Goal: Information Seeking & Learning: Check status

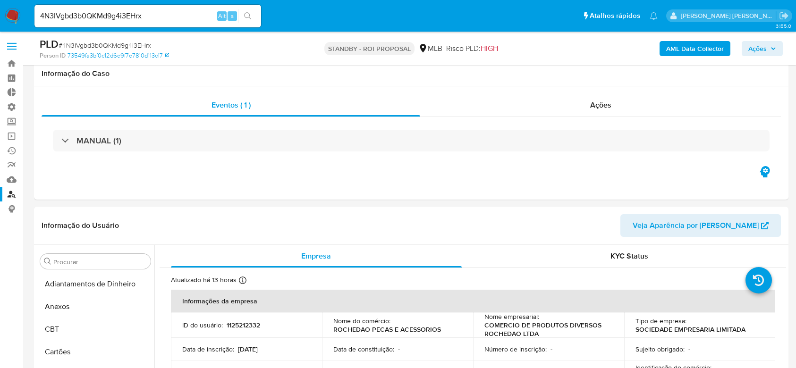
select select "10"
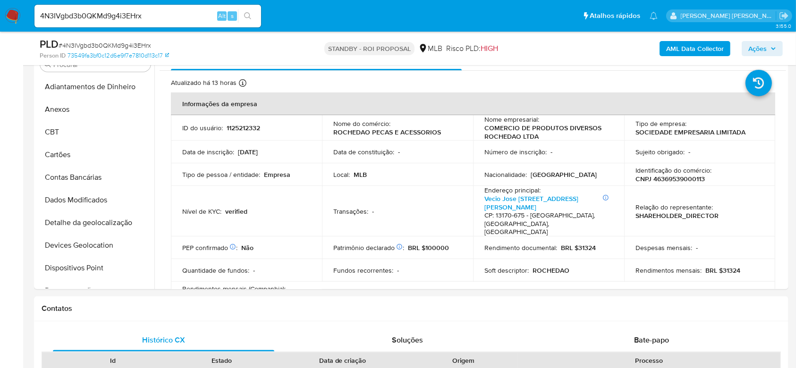
scroll to position [252, 0]
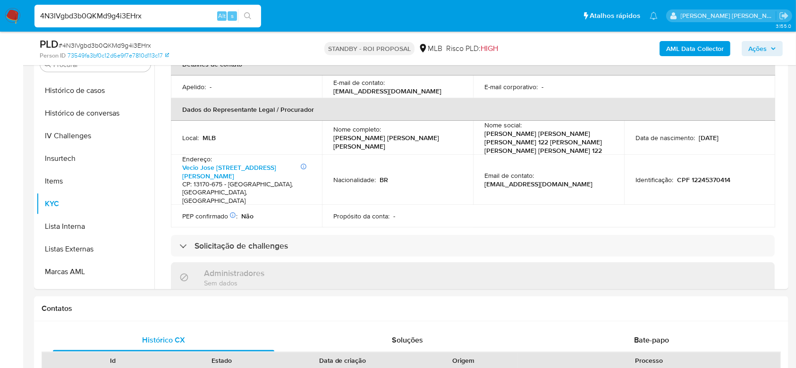
click at [96, 21] on input "4N3IVgbd3b0QKMd9g4i3EHrx" at bounding box center [147, 16] width 227 height 12
paste input "Vx1q0gv4gxQg42UcADbA7xXe"
type input "Vx1q0gv4gxQg42UcADbA7xXe"
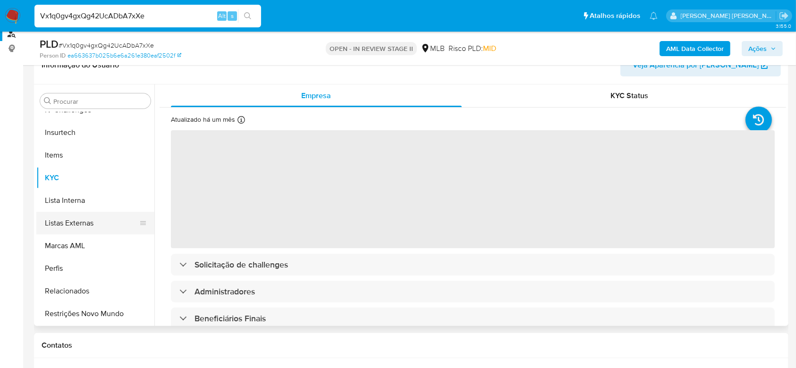
scroll to position [189, 0]
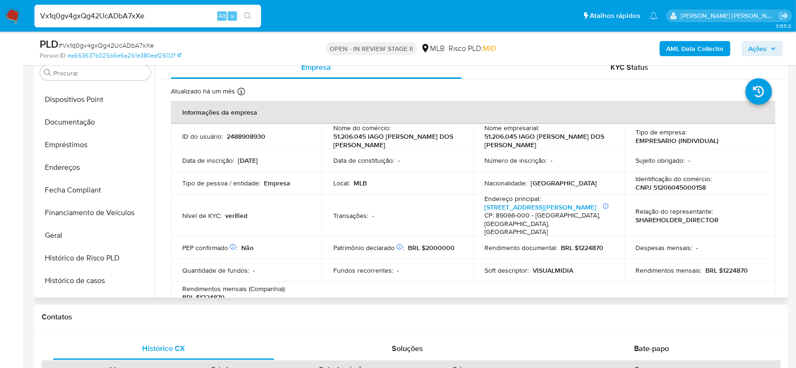
select select "10"
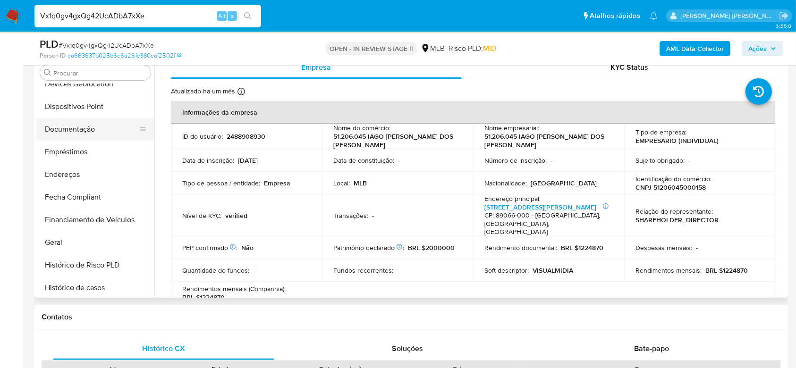
click at [83, 131] on button "Documentação" at bounding box center [91, 129] width 111 height 23
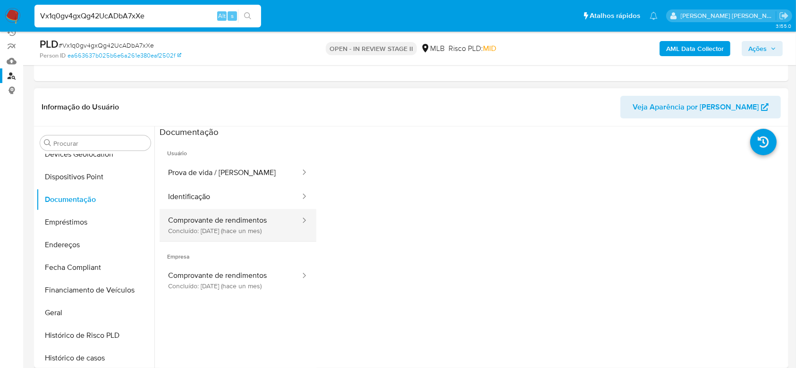
scroll to position [126, 0]
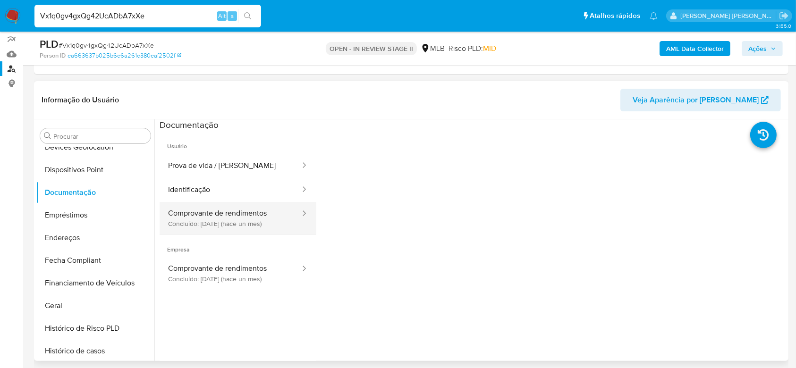
click at [239, 168] on button "Prova de vida / Selfie" at bounding box center [231, 166] width 142 height 24
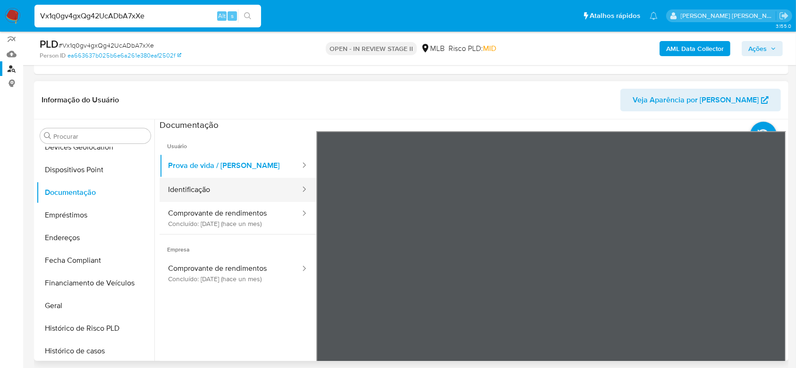
click at [231, 194] on button "Identificação" at bounding box center [231, 190] width 142 height 24
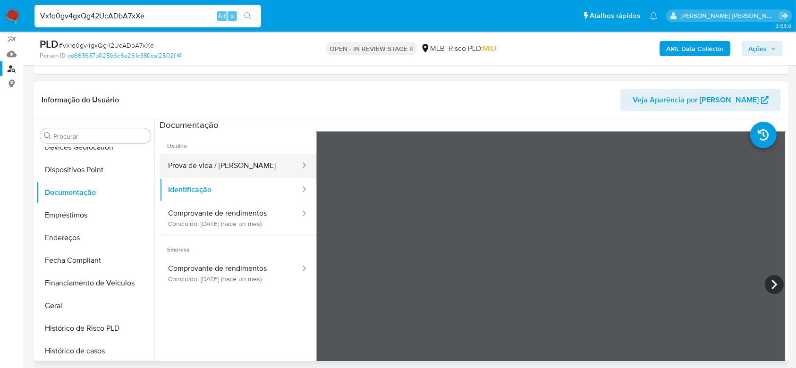
click at [229, 168] on button "Prova de vida / Selfie" at bounding box center [231, 166] width 142 height 24
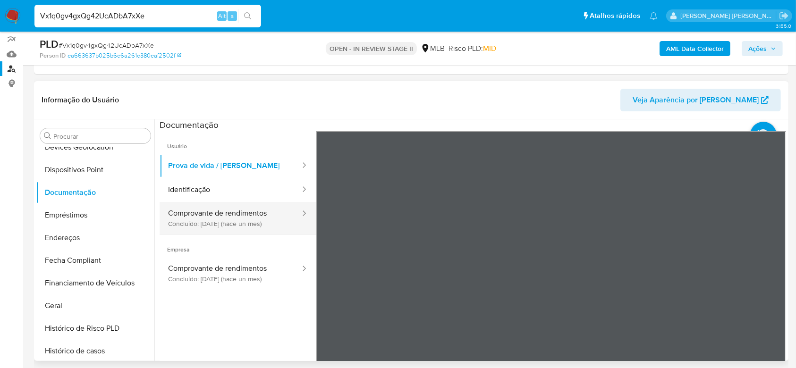
click at [225, 213] on button "Comprovante de rendimentos Concluído: 22/07/2025 (hace un mes)" at bounding box center [231, 218] width 142 height 32
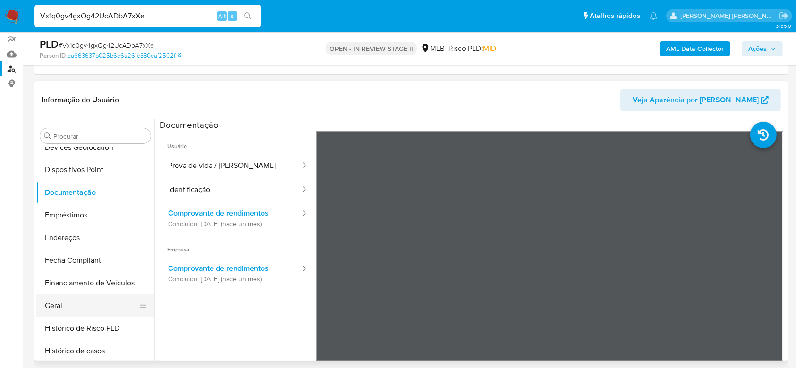
click at [83, 302] on button "Geral" at bounding box center [91, 306] width 111 height 23
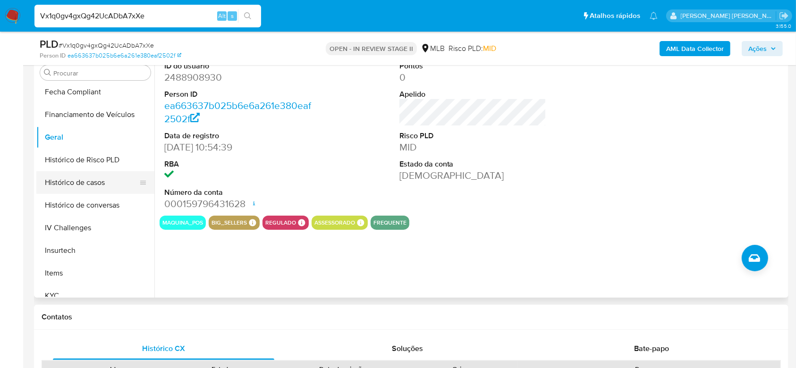
scroll to position [296, 0]
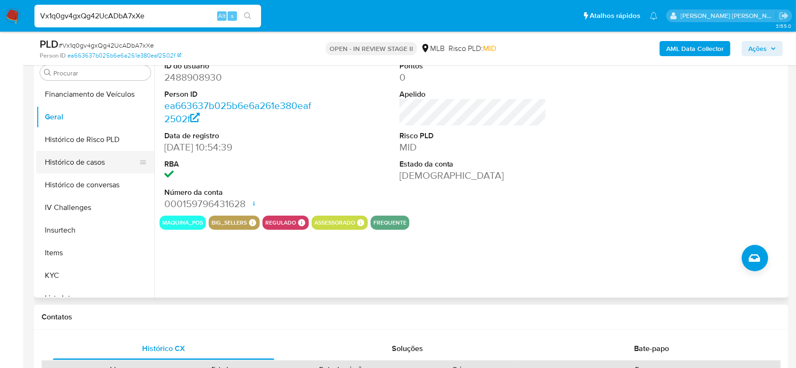
click at [79, 163] on button "Histórico de casos" at bounding box center [91, 162] width 111 height 23
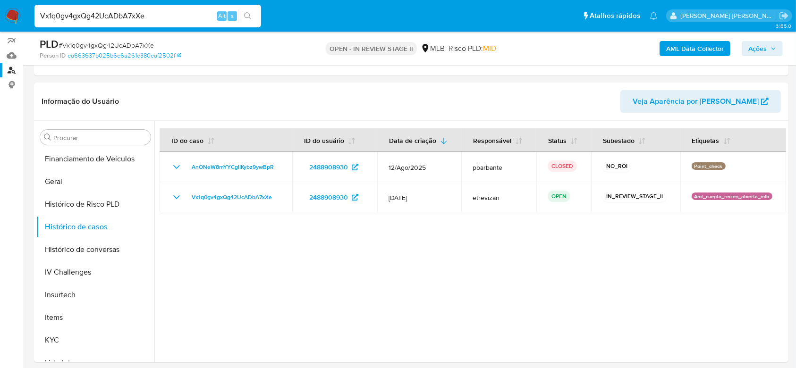
scroll to position [126, 0]
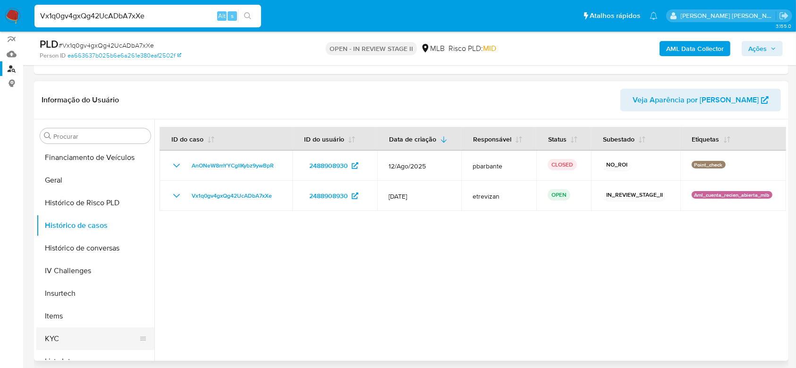
click at [53, 335] on button "KYC" at bounding box center [91, 339] width 111 height 23
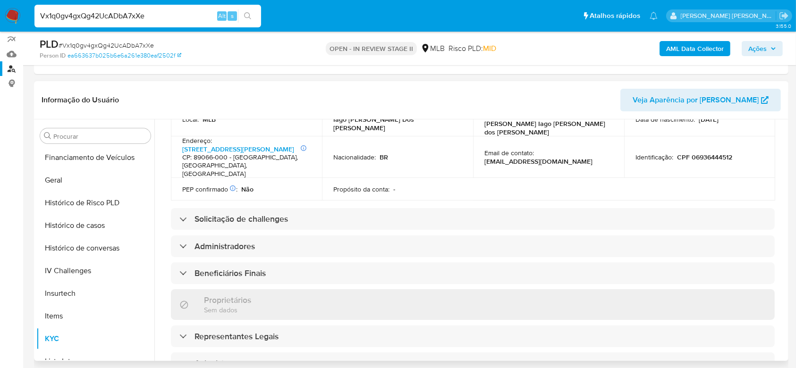
scroll to position [315, 0]
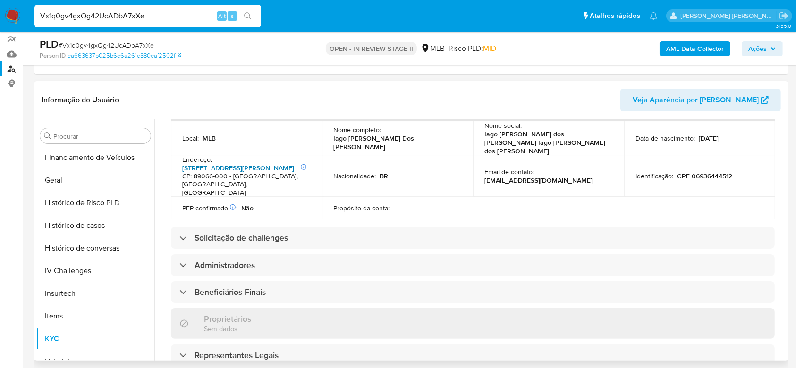
click at [259, 163] on link "Rua Doutor Pedro Zimmermann 2561, Itoupavazinha" at bounding box center [238, 167] width 112 height 9
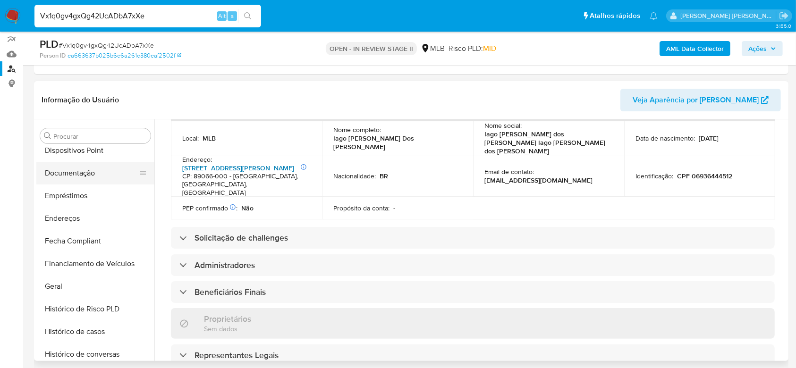
scroll to position [170, 0]
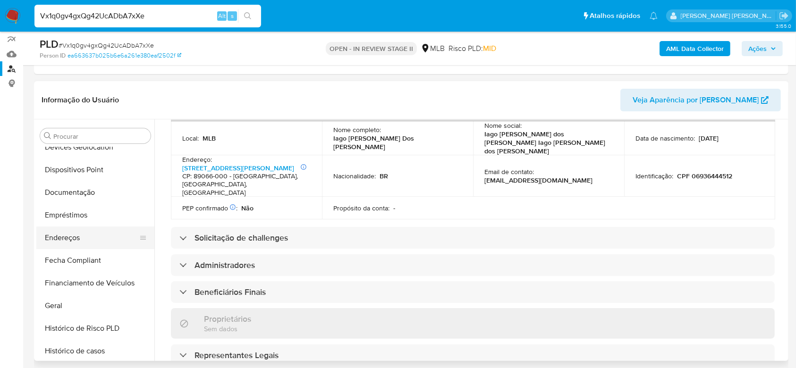
click at [68, 234] on button "Endereços" at bounding box center [91, 238] width 111 height 23
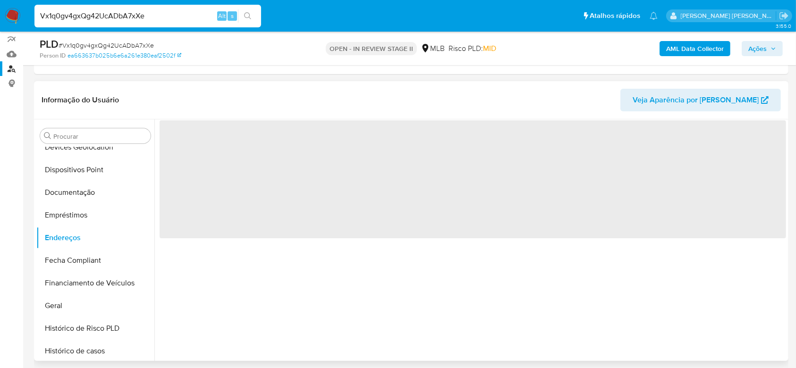
scroll to position [0, 0]
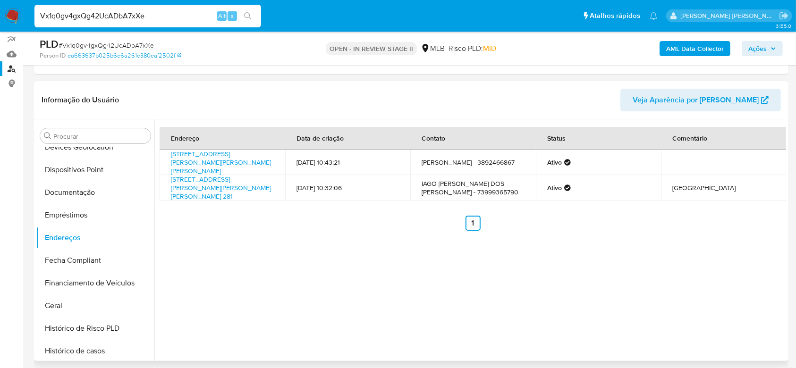
click at [114, 21] on input "Vx1q0gv4gxQg42UcADbA7xXe" at bounding box center [147, 16] width 227 height 12
click at [123, 15] on input "Vx1q0gv4gxQg42UcADbA7xXe" at bounding box center [147, 16] width 227 height 12
paste input "SBePR5dn3q9QbB8PL3wwci08"
type input "SBePR5dn3q9QbB8PL3wwci08"
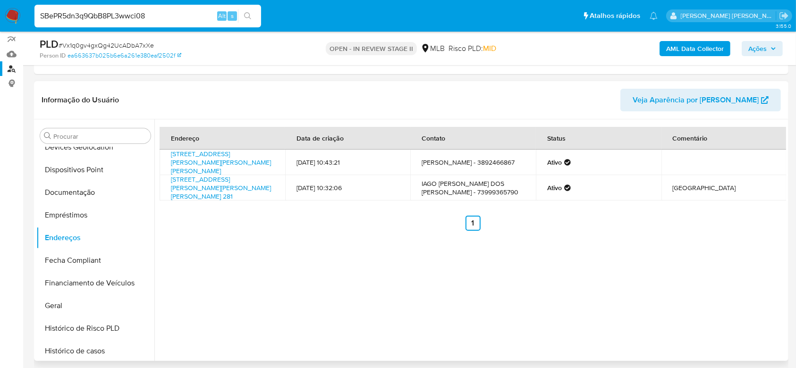
click at [243, 20] on button "search-icon" at bounding box center [247, 15] width 19 height 13
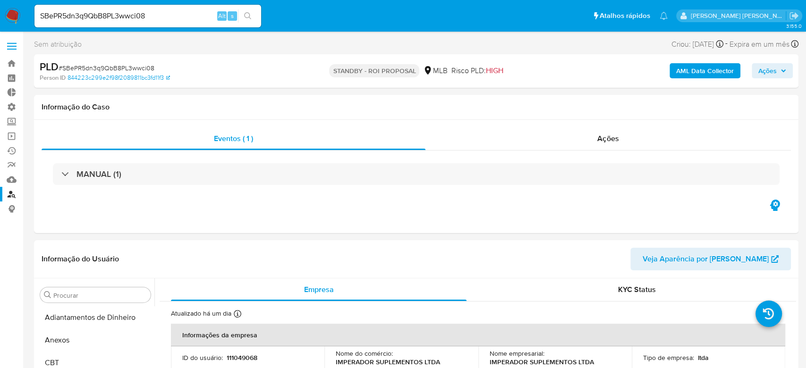
select select "10"
click at [114, 17] on input "SBePR5dn3q9QbB8PL3wwci08" at bounding box center [147, 16] width 227 height 12
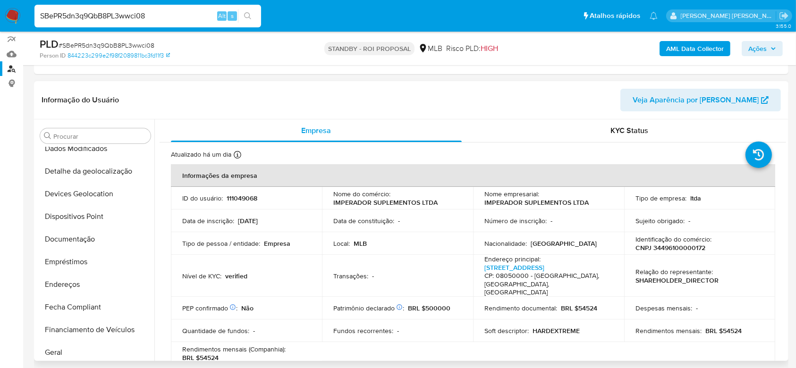
scroll to position [107, 0]
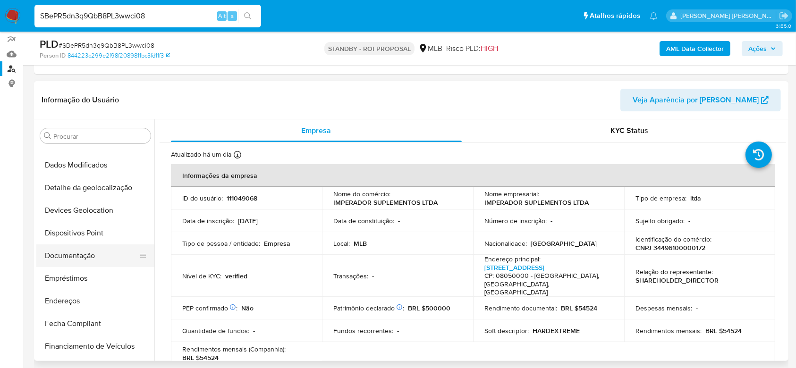
click at [89, 256] on button "Documentação" at bounding box center [91, 256] width 111 height 23
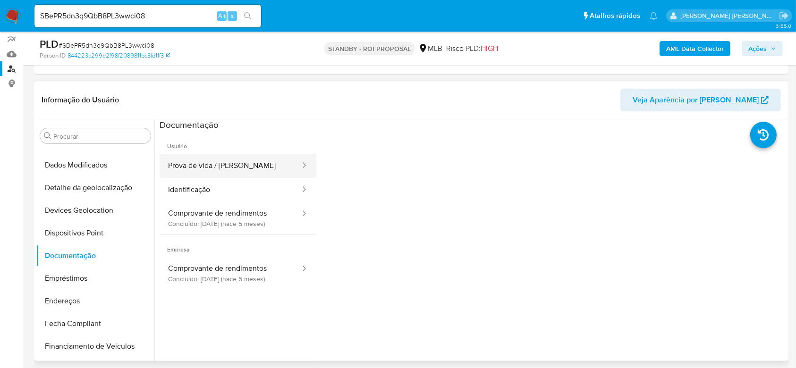
click at [222, 173] on button "Prova de vida / Selfie" at bounding box center [231, 166] width 142 height 24
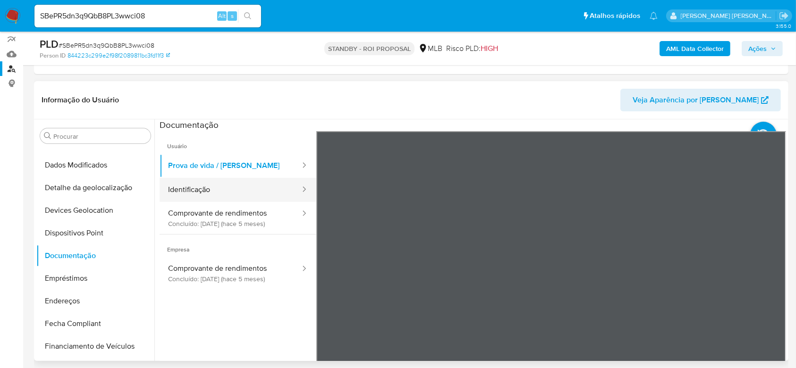
click at [208, 188] on button "Identificação" at bounding box center [231, 190] width 142 height 24
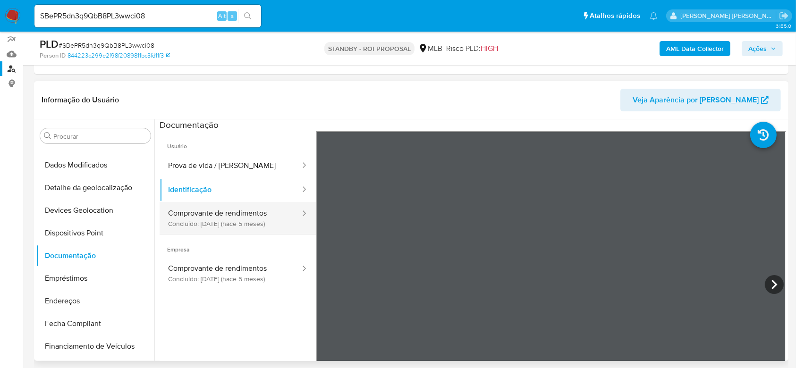
click at [225, 221] on button "Comprovante de rendimentos Concluído: 11/03/2025 (hace 5 meses)" at bounding box center [231, 218] width 142 height 32
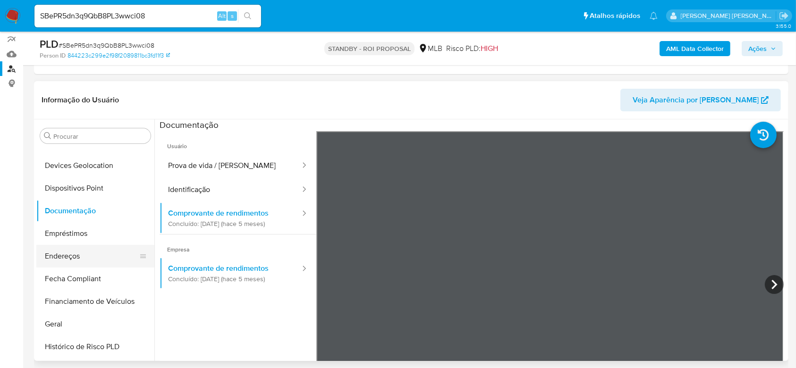
scroll to position [170, 0]
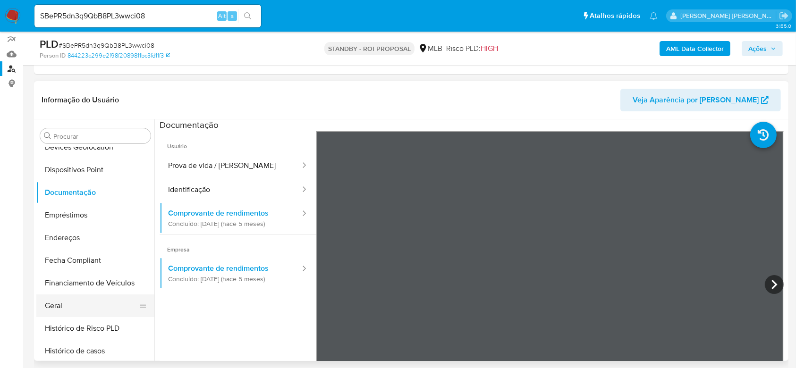
click at [84, 305] on button "Geral" at bounding box center [91, 306] width 111 height 23
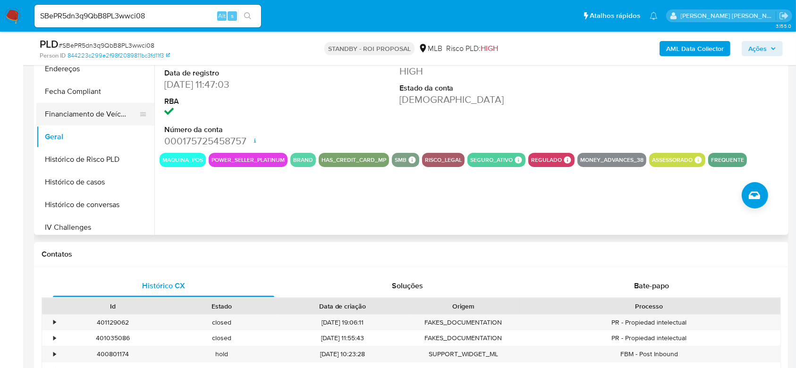
scroll to position [233, 0]
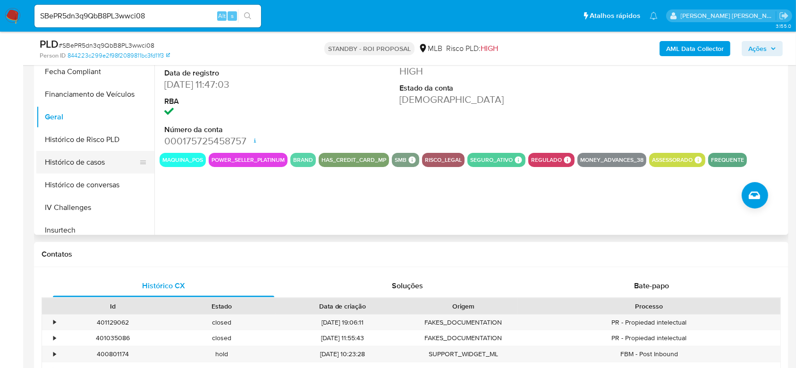
click at [71, 155] on button "Histórico de casos" at bounding box center [91, 162] width 111 height 23
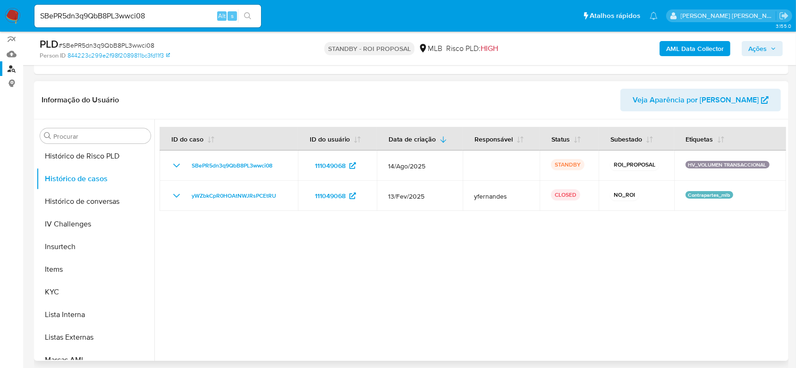
scroll to position [359, 0]
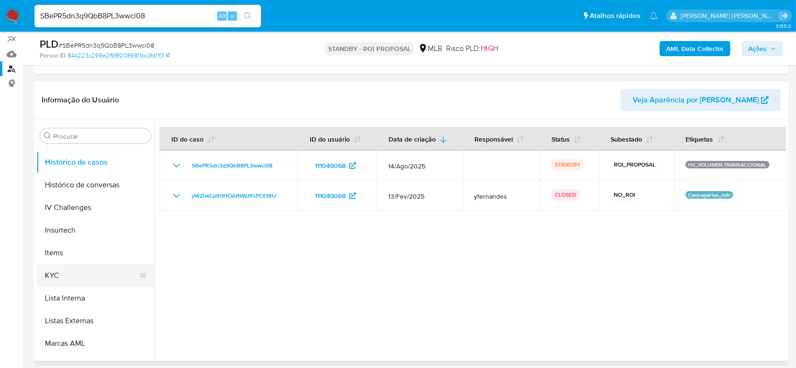
click at [75, 279] on button "KYC" at bounding box center [91, 275] width 111 height 23
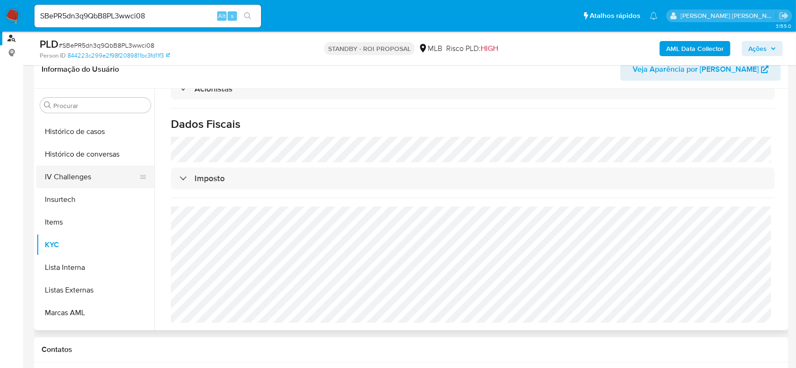
scroll to position [296, 0]
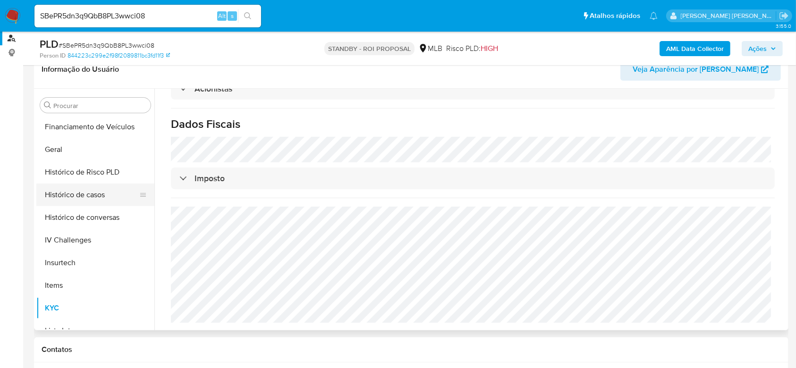
click at [87, 189] on button "Histórico de casos" at bounding box center [91, 195] width 111 height 23
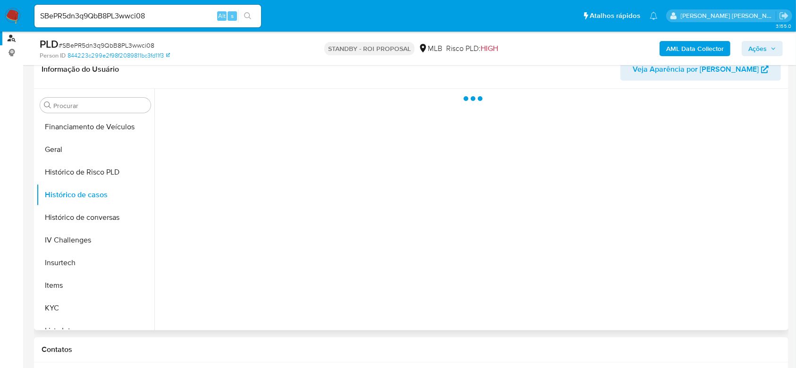
scroll to position [0, 0]
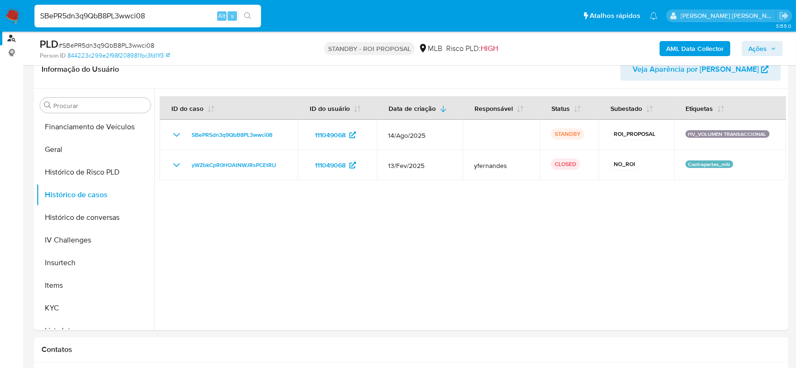
click at [85, 16] on input "SBePR5dn3q9QbB8PL3wwci08" at bounding box center [147, 16] width 227 height 12
paste input "nR0GRJjPitligZNjj0IjhDJJ"
type input "nR0GRJjPitligZNjj0IjhDJJ"
click at [246, 12] on icon "search-icon" at bounding box center [247, 15] width 7 height 7
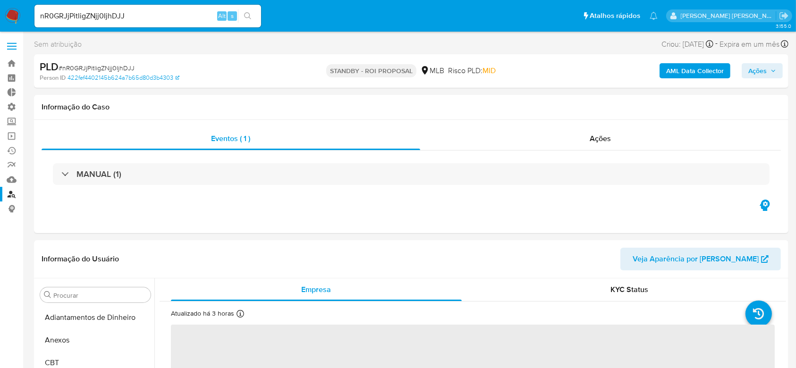
select select "10"
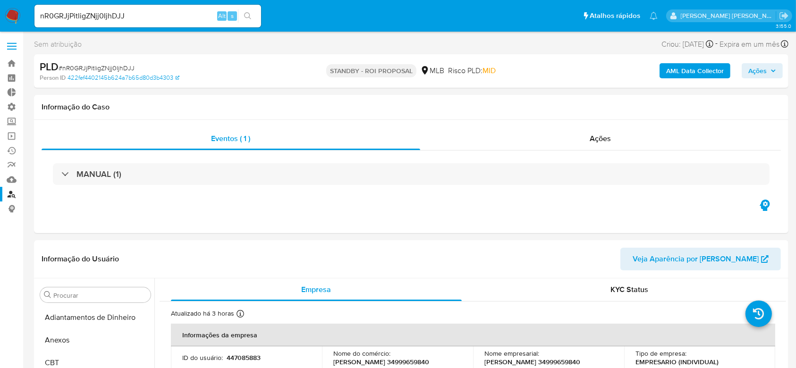
scroll to position [422, 0]
click at [113, 12] on input "nR0GRJjPitligZNjj0IjhDJJ" at bounding box center [147, 16] width 227 height 12
click at [128, 19] on input "nR0GRJjPitligZNjj0IjhDJJ" at bounding box center [147, 16] width 227 height 12
click at [253, 13] on button "search-icon" at bounding box center [247, 15] width 19 height 13
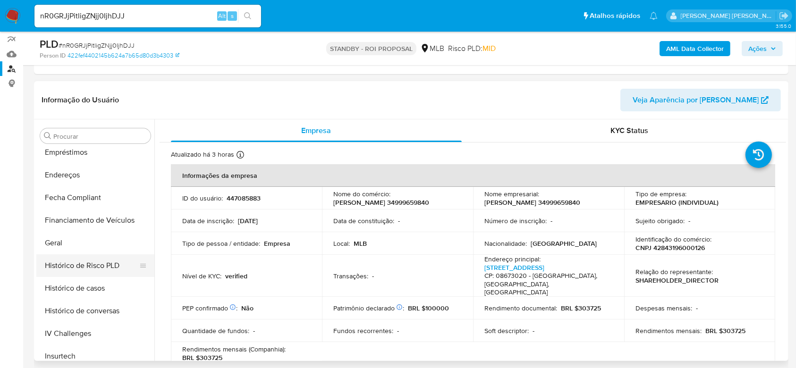
scroll to position [170, 0]
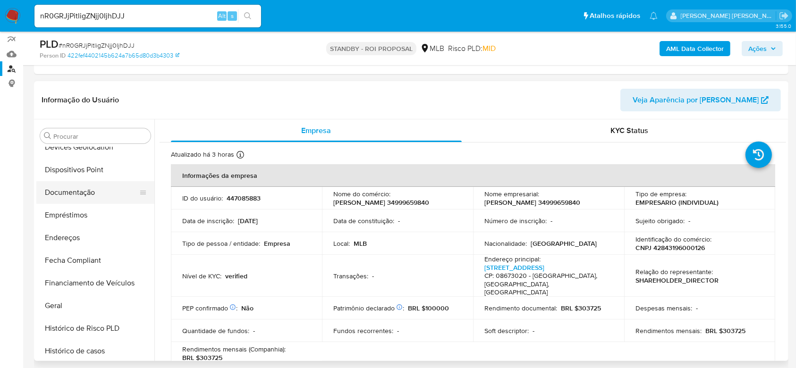
click at [80, 196] on button "Documentação" at bounding box center [91, 192] width 111 height 23
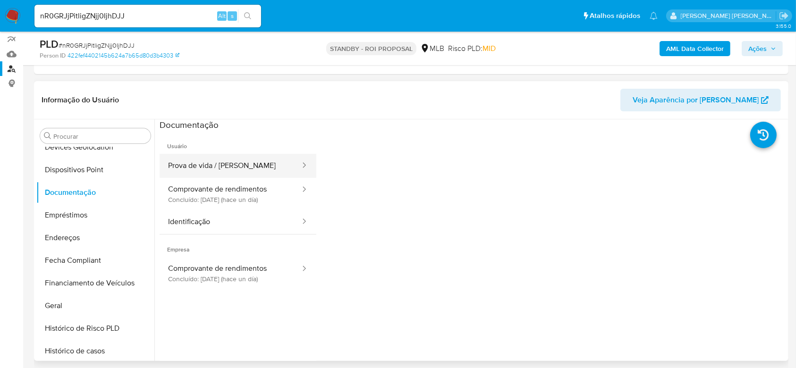
click at [204, 174] on button "Prova de vida / Selfie" at bounding box center [231, 166] width 142 height 24
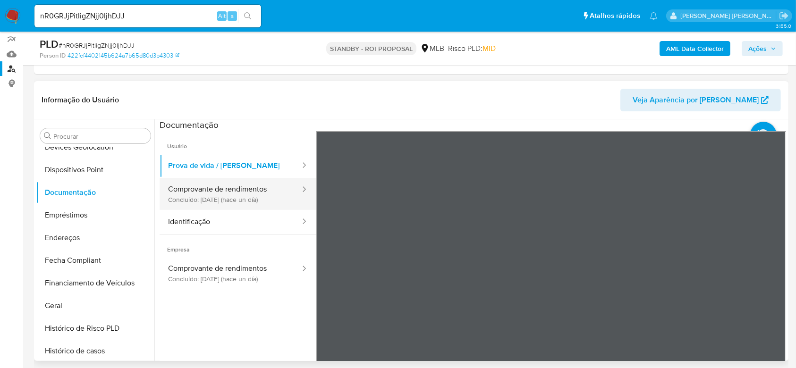
click at [249, 195] on button "Comprovante de rendimentos Concluído: 19/08/2025 (hace un día)" at bounding box center [231, 194] width 142 height 32
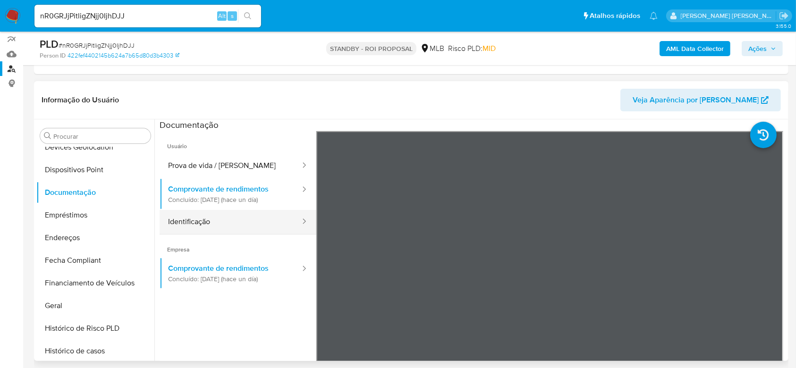
click at [214, 222] on button "Identificação" at bounding box center [231, 222] width 142 height 24
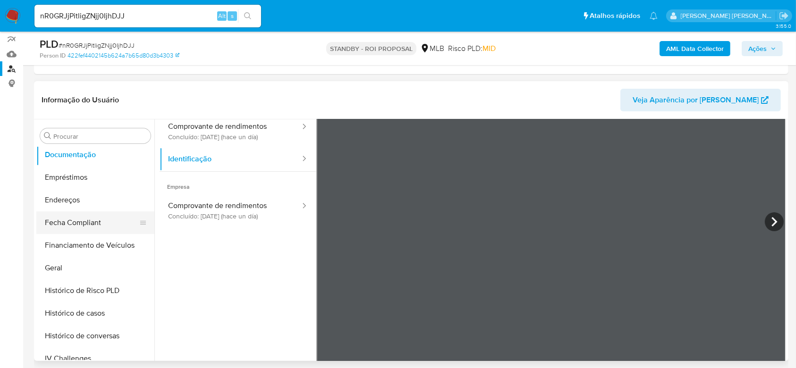
scroll to position [233, 0]
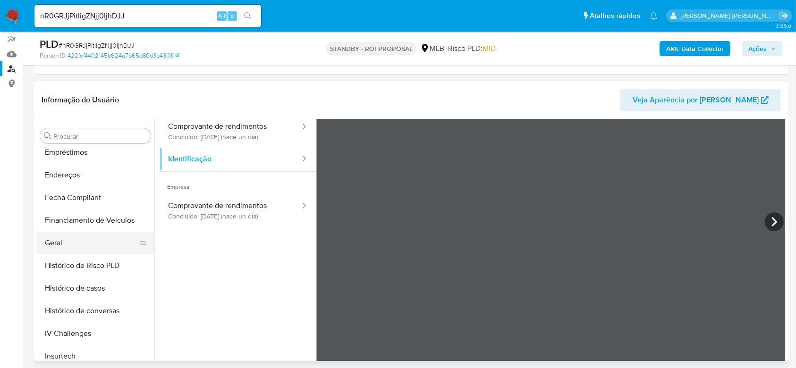
click at [68, 248] on button "Geral" at bounding box center [91, 243] width 111 height 23
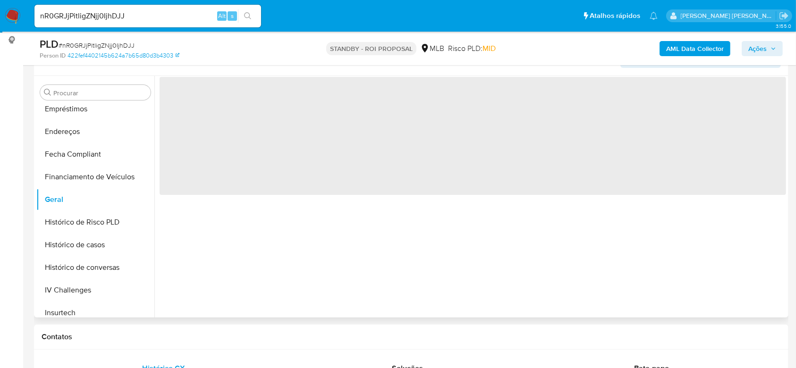
scroll to position [189, 0]
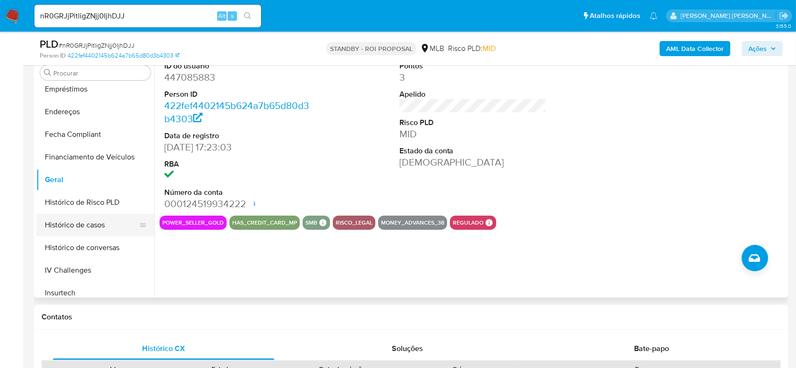
click at [102, 223] on button "Histórico de casos" at bounding box center [91, 225] width 111 height 23
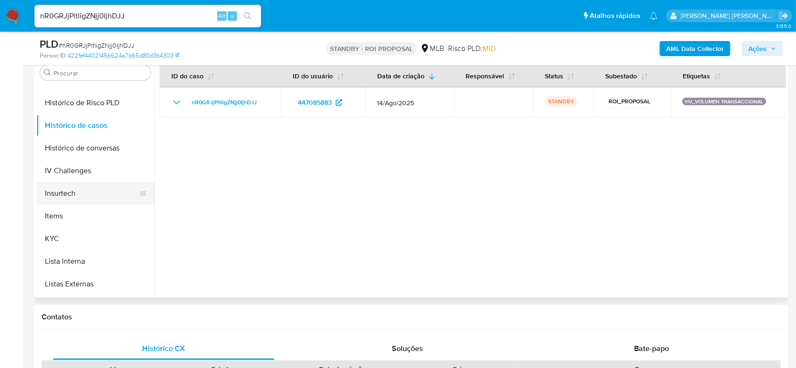
scroll to position [359, 0]
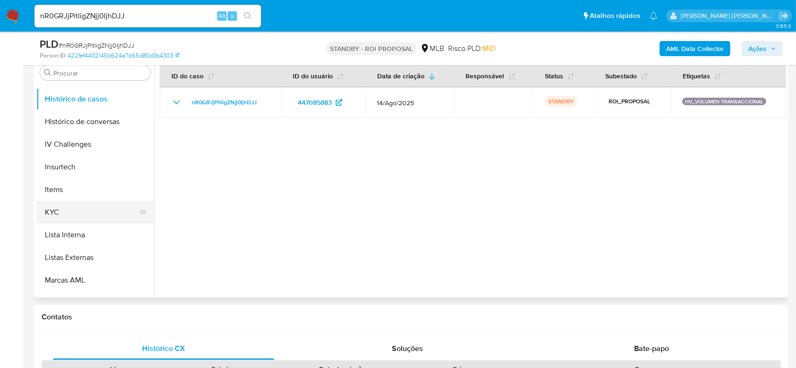
click at [79, 215] on button "KYC" at bounding box center [91, 212] width 111 height 23
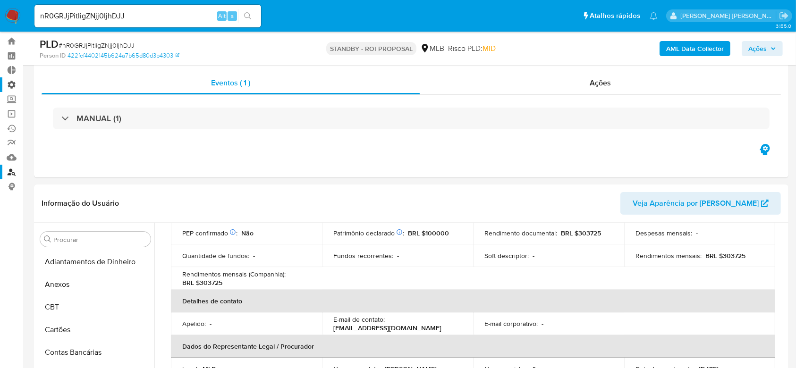
scroll to position [0, 0]
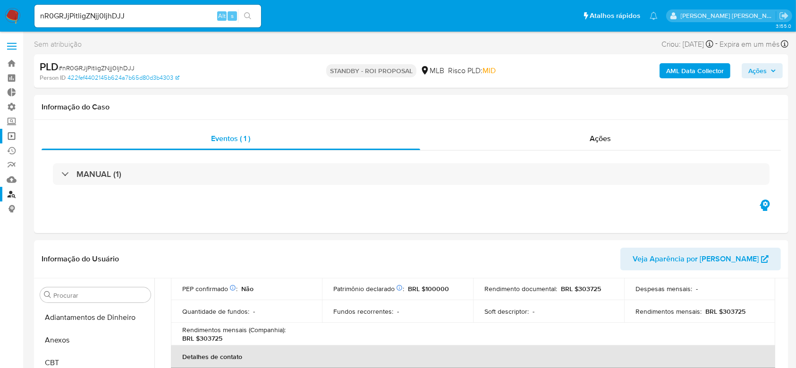
click at [11, 140] on link "Operações em massa" at bounding box center [56, 136] width 112 height 15
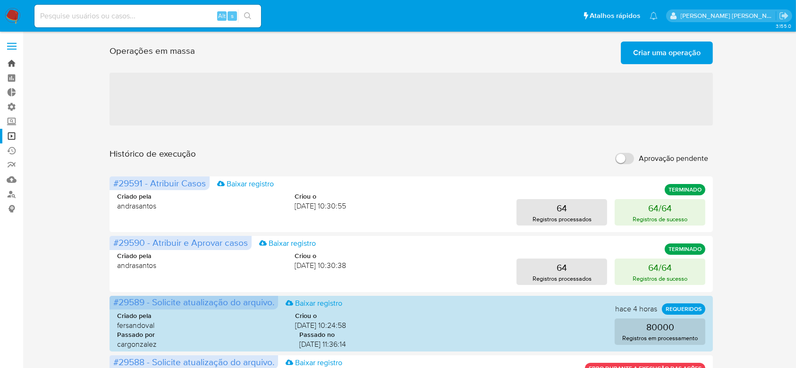
click at [14, 66] on link "Bandeja" at bounding box center [56, 63] width 112 height 15
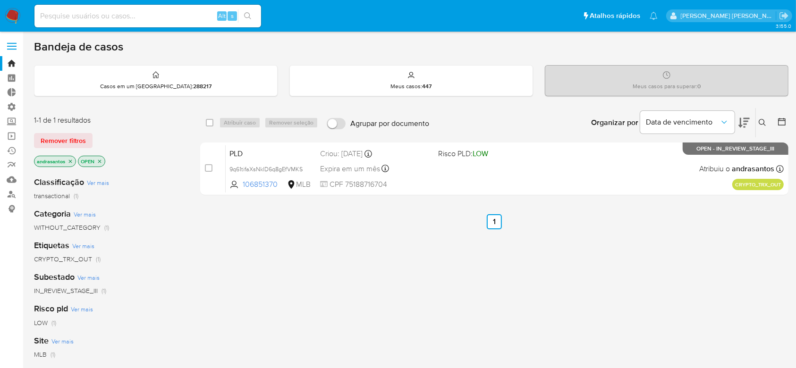
click at [70, 162] on icon "close-filter" at bounding box center [71, 162] width 6 height 6
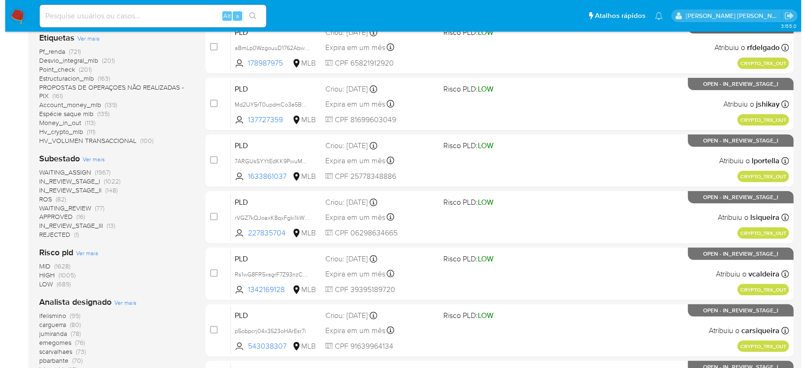
scroll to position [252, 0]
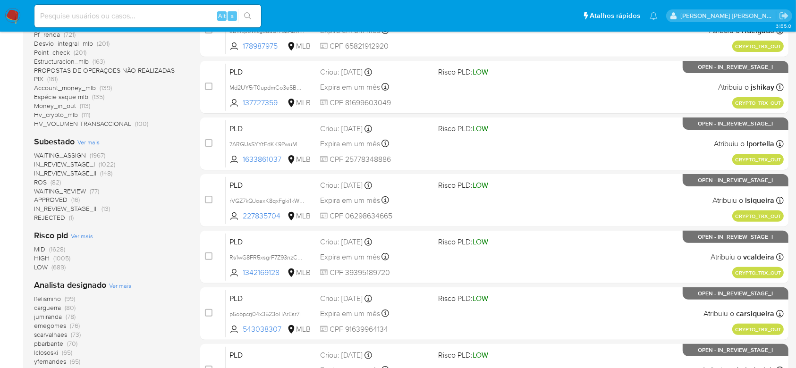
click at [91, 142] on span "Ver mais" at bounding box center [88, 142] width 22 height 9
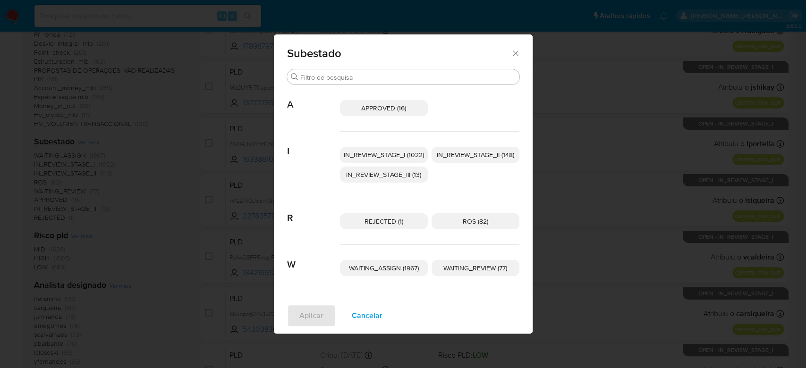
click at [378, 153] on span "IN_REVIEW_STAGE_I (1022)" at bounding box center [384, 154] width 80 height 9
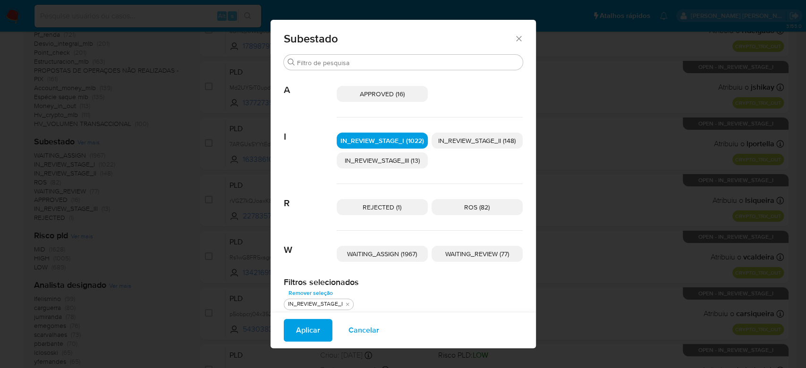
click at [487, 140] on span "IN_REVIEW_STAGE_II (148)" at bounding box center [476, 140] width 77 height 9
click at [306, 328] on span "Aplicar" at bounding box center [308, 330] width 24 height 21
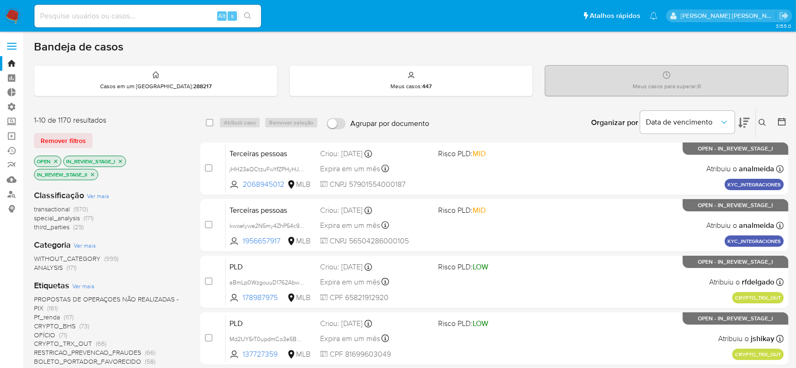
click at [782, 119] on icon at bounding box center [781, 121] width 9 height 9
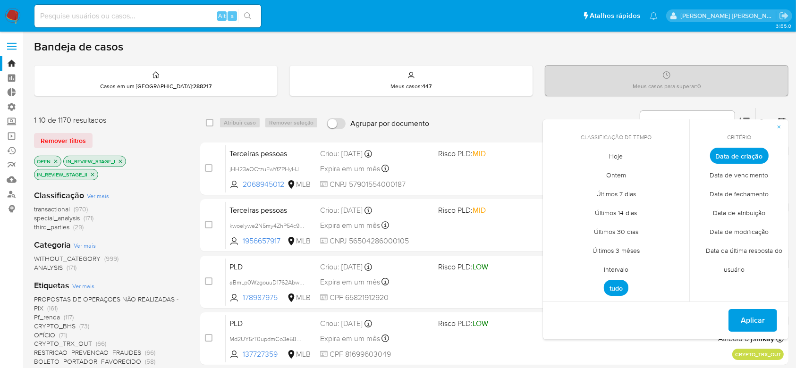
click at [627, 272] on span "Intervalo" at bounding box center [616, 269] width 44 height 19
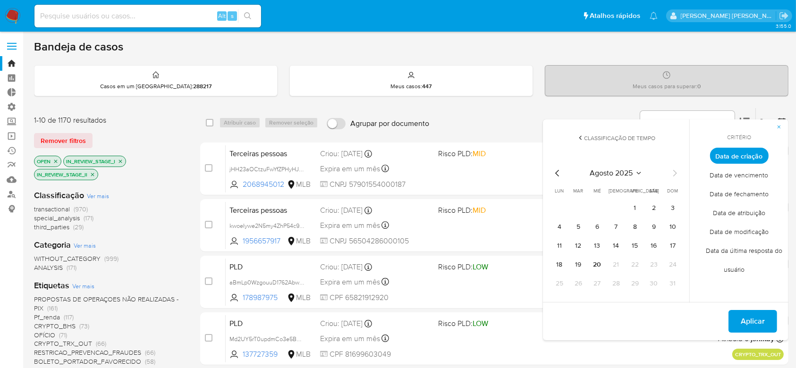
click at [555, 172] on icon "Mes anterior" at bounding box center [557, 173] width 11 height 11
click at [580, 206] on button "1" at bounding box center [578, 208] width 15 height 15
click at [675, 173] on icon "Mes siguiente" at bounding box center [674, 173] width 11 height 11
click at [657, 228] on button "9" at bounding box center [654, 227] width 15 height 15
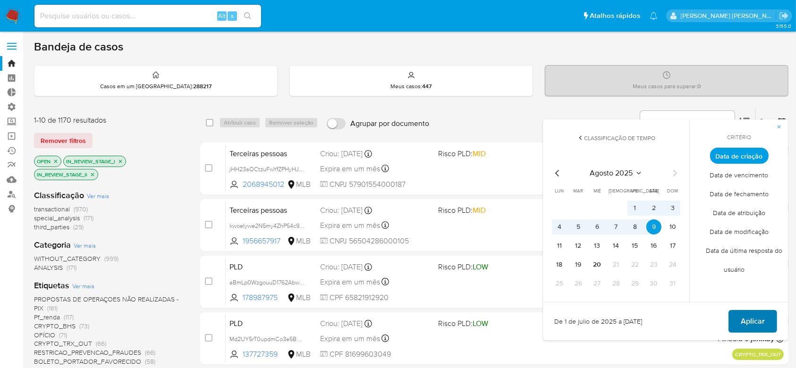
click at [748, 323] on span "Aplicar" at bounding box center [753, 321] width 24 height 21
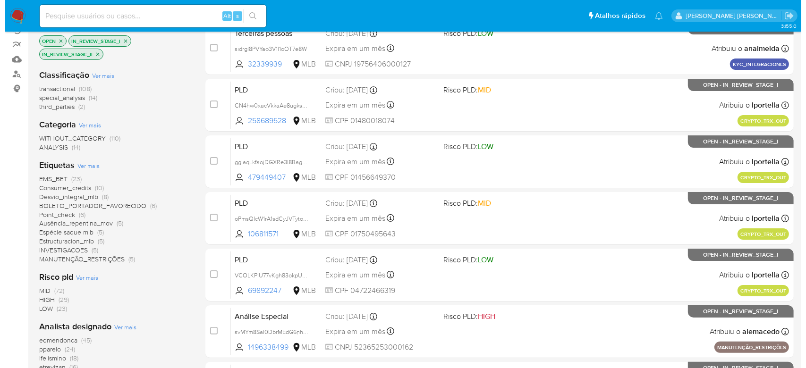
scroll to position [126, 0]
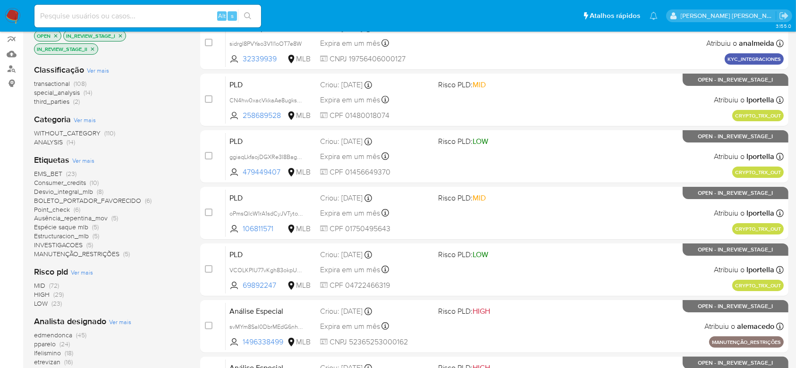
click at [118, 320] on span "Ver mais" at bounding box center [120, 322] width 22 height 9
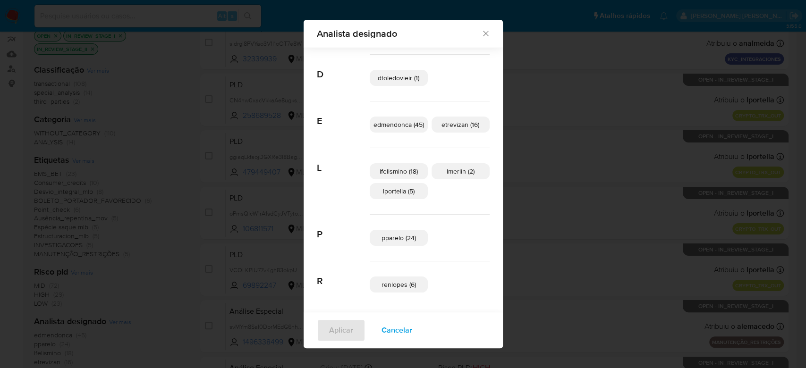
scroll to position [0, 0]
